Goal: Task Accomplishment & Management: Use online tool/utility

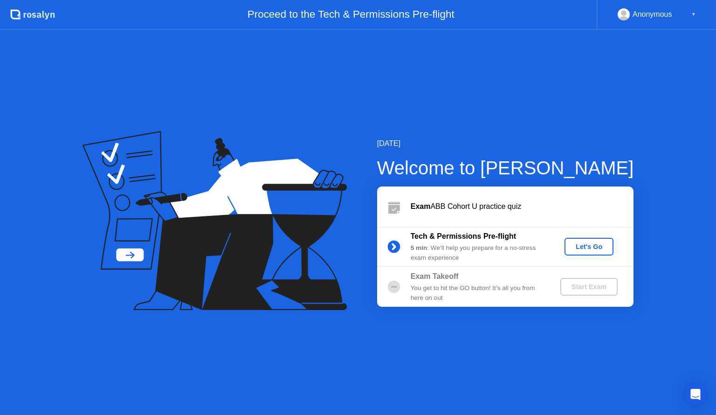
click at [586, 250] on div "Let's Go" at bounding box center [590, 246] width 42 height 7
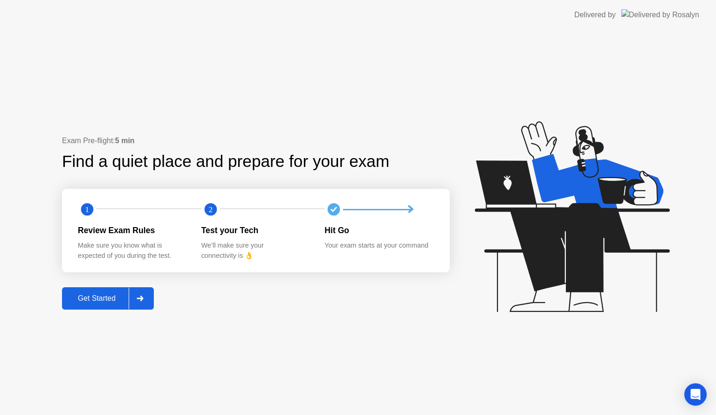
click at [92, 295] on div "Get Started" at bounding box center [97, 298] width 64 height 8
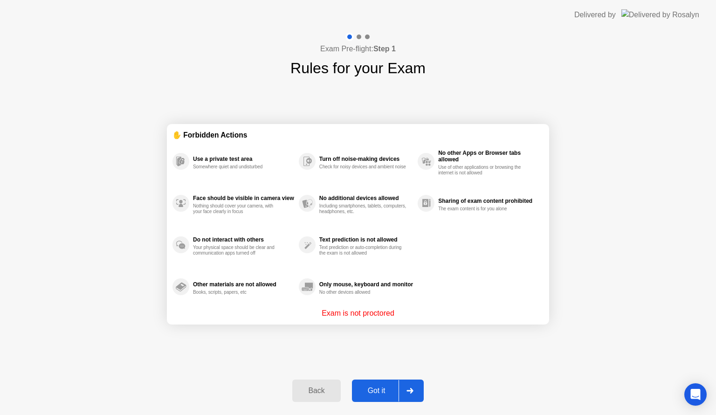
click at [367, 394] on div "Got it" at bounding box center [377, 391] width 44 height 8
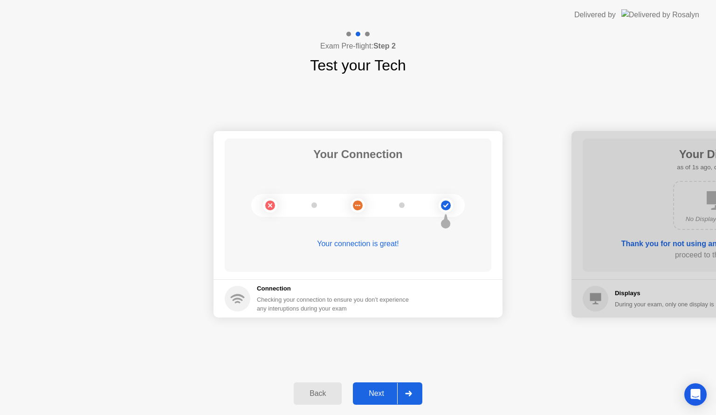
click at [371, 394] on div "Next" at bounding box center [377, 393] width 42 height 8
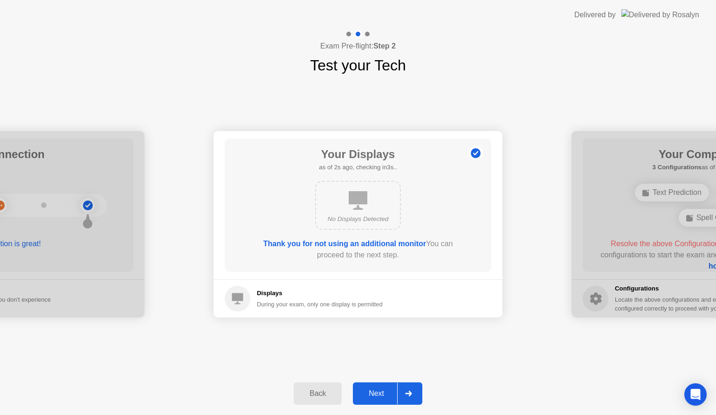
click at [371, 395] on div "Next" at bounding box center [377, 393] width 42 height 8
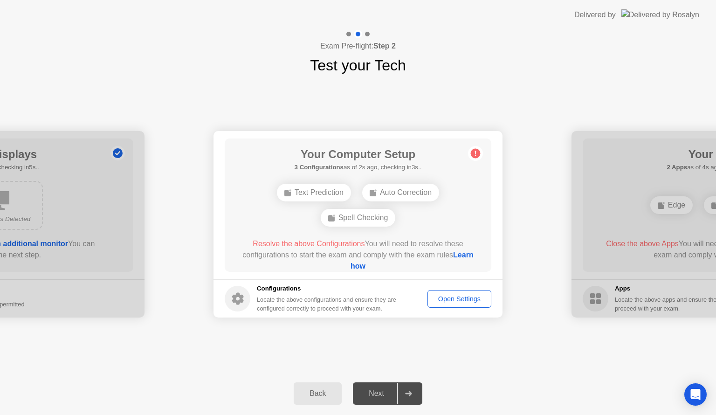
click at [371, 396] on div "Next" at bounding box center [377, 393] width 42 height 8
click at [438, 295] on div "Open Settings" at bounding box center [459, 298] width 57 height 7
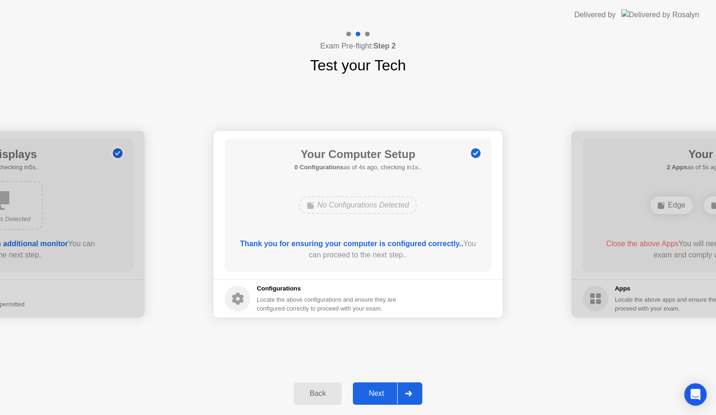
click at [367, 389] on div "Next" at bounding box center [377, 393] width 42 height 8
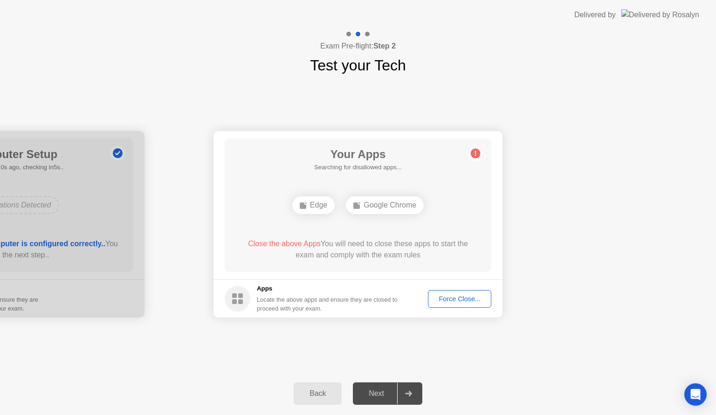
click at [447, 299] on div "Force Close..." at bounding box center [459, 298] width 57 height 7
click at [450, 300] on div "Force Close..." at bounding box center [459, 298] width 57 height 7
click at [458, 300] on div "Force Close..." at bounding box center [459, 298] width 57 height 7
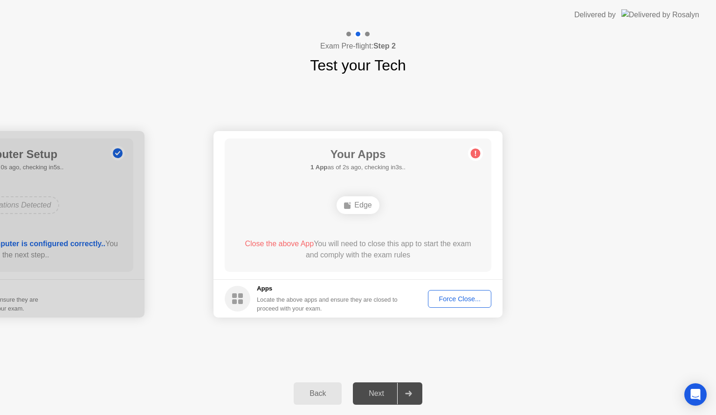
click at [358, 205] on div "Edge" at bounding box center [358, 205] width 42 height 18
click at [457, 295] on div "Force Close..." at bounding box center [459, 298] width 57 height 7
click at [379, 394] on div "Next" at bounding box center [377, 393] width 42 height 8
click at [406, 400] on div at bounding box center [408, 393] width 22 height 21
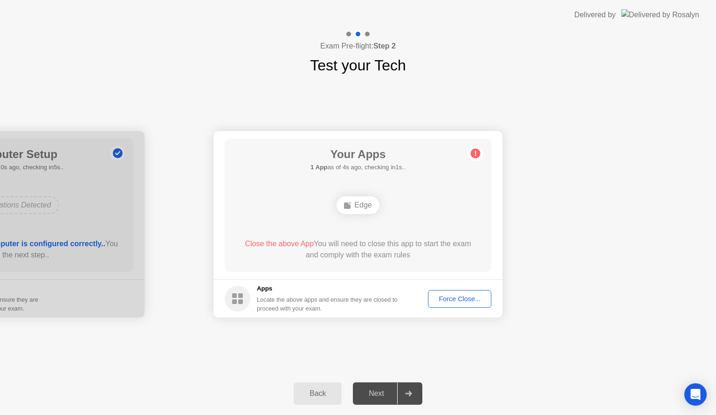
click at [521, 351] on div "Your Connection Your connection is great! Connection Checking your connection t…" at bounding box center [358, 224] width 716 height 296
click at [452, 298] on div "Force Close..." at bounding box center [459, 298] width 57 height 7
click at [473, 157] on circle at bounding box center [476, 154] width 10 height 10
click at [475, 154] on circle at bounding box center [476, 154] width 10 height 10
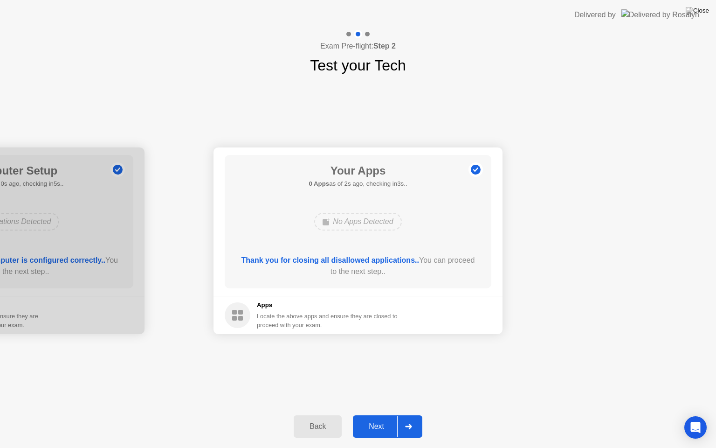
click at [371, 415] on div "Next" at bounding box center [377, 426] width 42 height 8
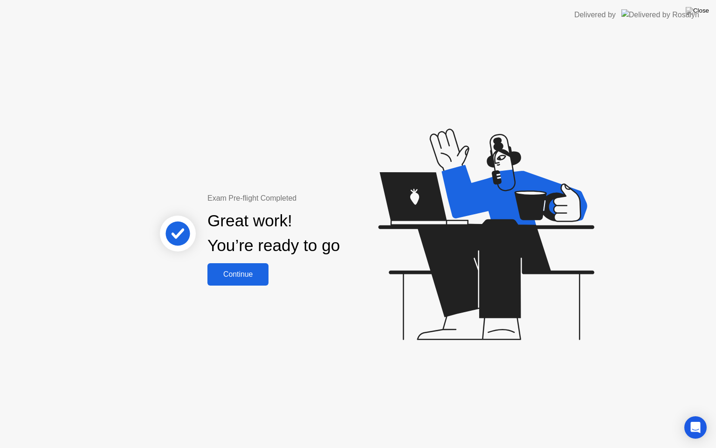
click at [254, 271] on div "Continue" at bounding box center [238, 274] width 56 height 8
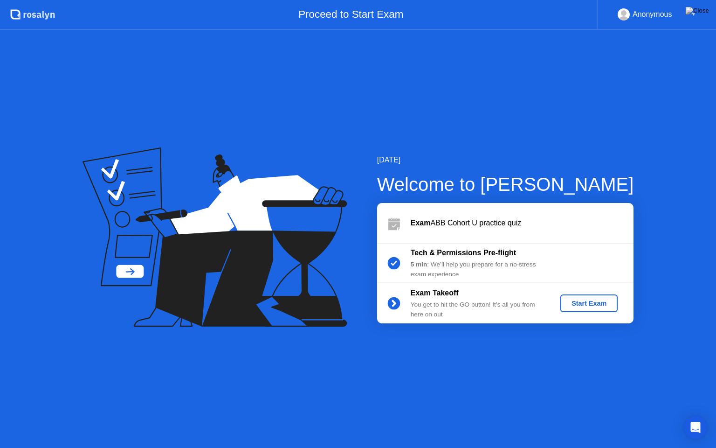
click at [596, 307] on div "Start Exam" at bounding box center [589, 302] width 50 height 7
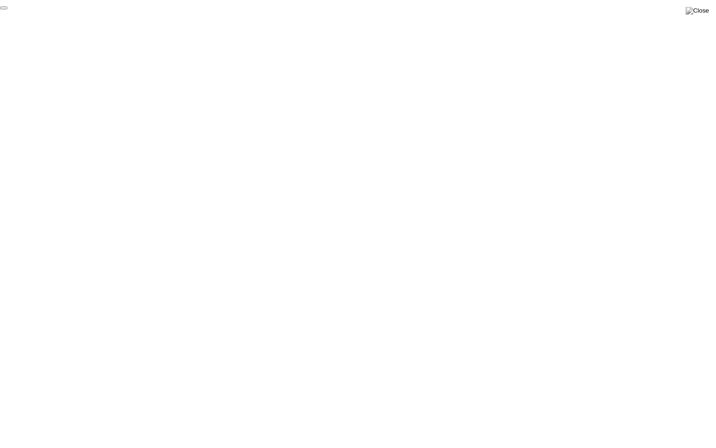
click div "End Proctoring Session"
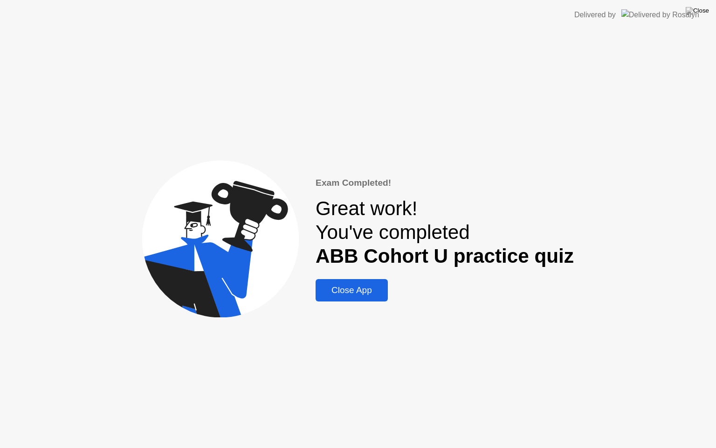
click at [358, 290] on div "Close App" at bounding box center [352, 290] width 67 height 10
